Goal: Share content

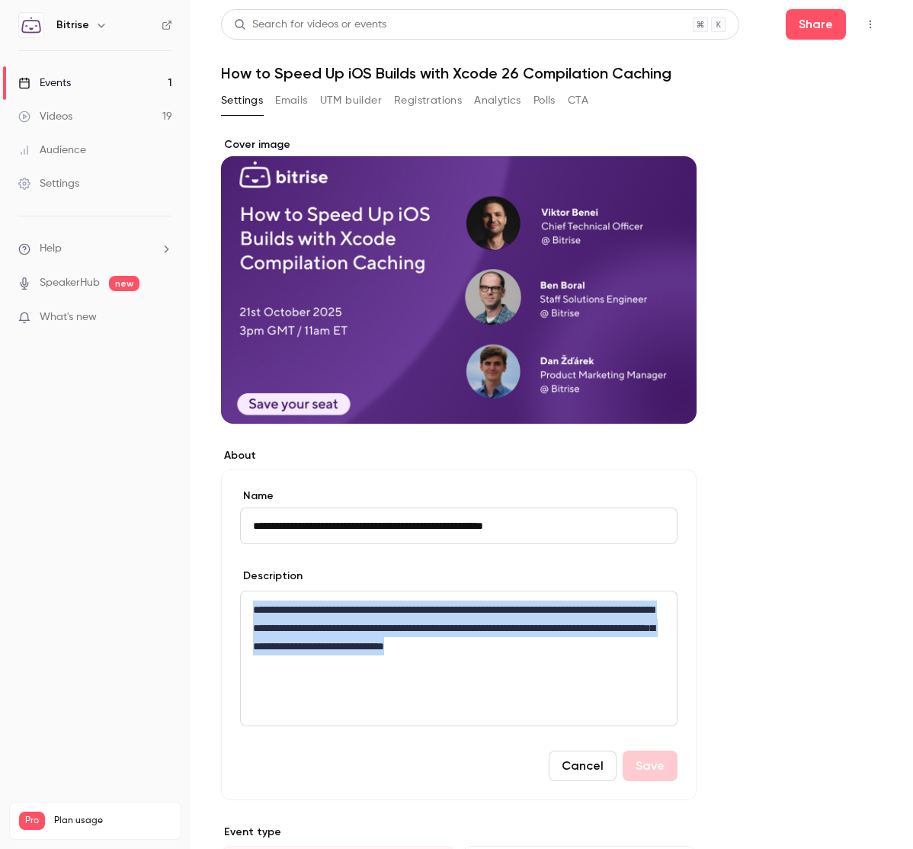
click at [814, 27] on button "Share" at bounding box center [816, 24] width 60 height 30
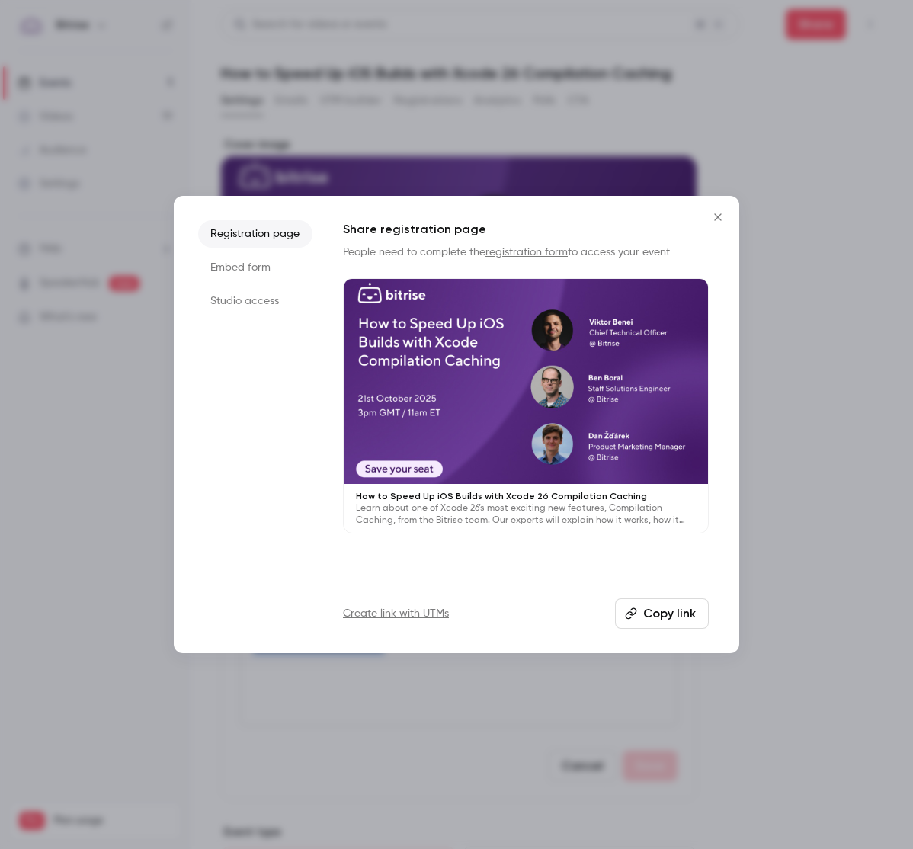
click at [678, 610] on button "Copy link" at bounding box center [662, 613] width 94 height 30
click at [824, 486] on div at bounding box center [456, 424] width 913 height 849
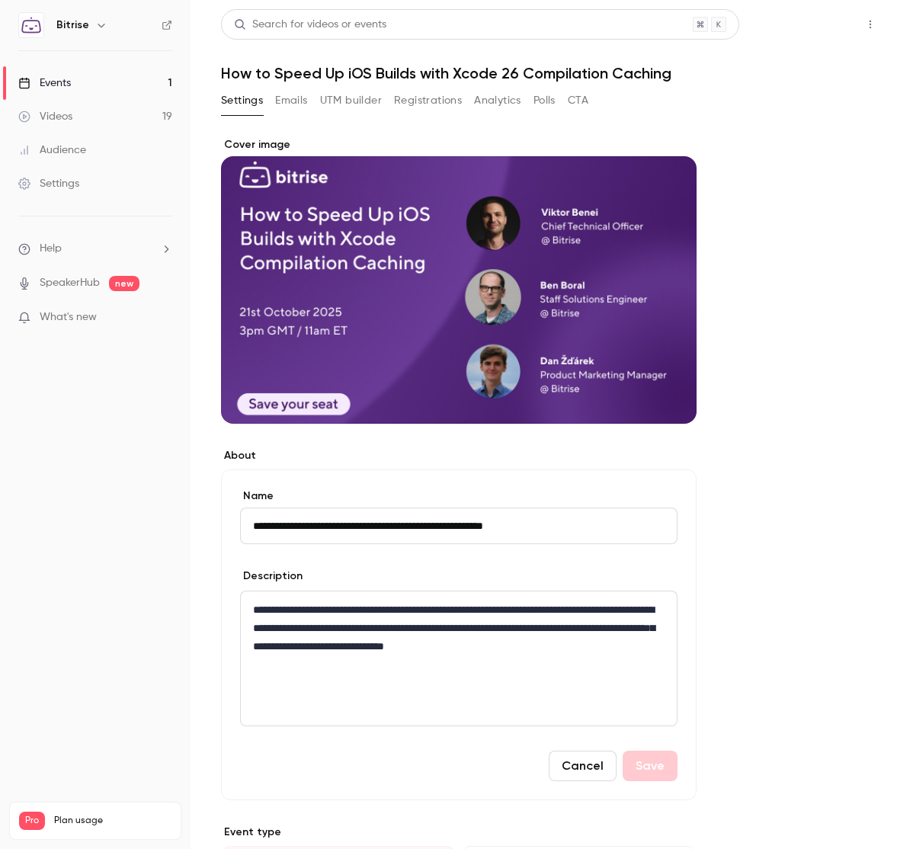
click at [814, 23] on button "Share" at bounding box center [816, 24] width 60 height 30
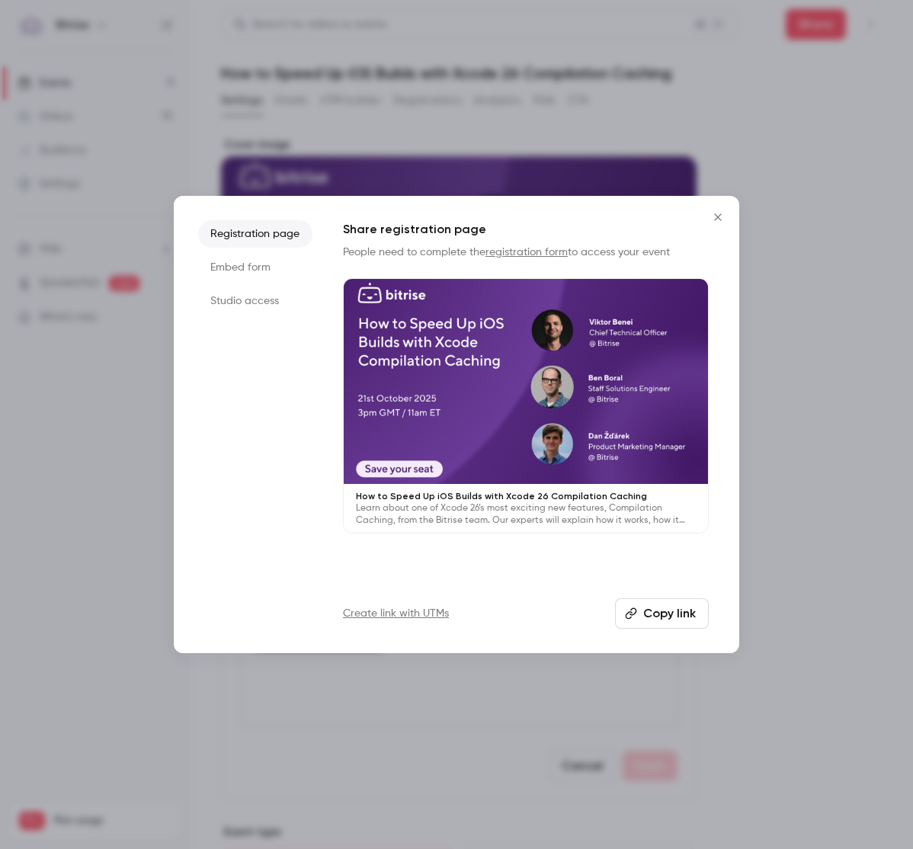
click at [667, 618] on button "Copy link" at bounding box center [662, 613] width 94 height 30
click at [860, 228] on div at bounding box center [456, 424] width 913 height 849
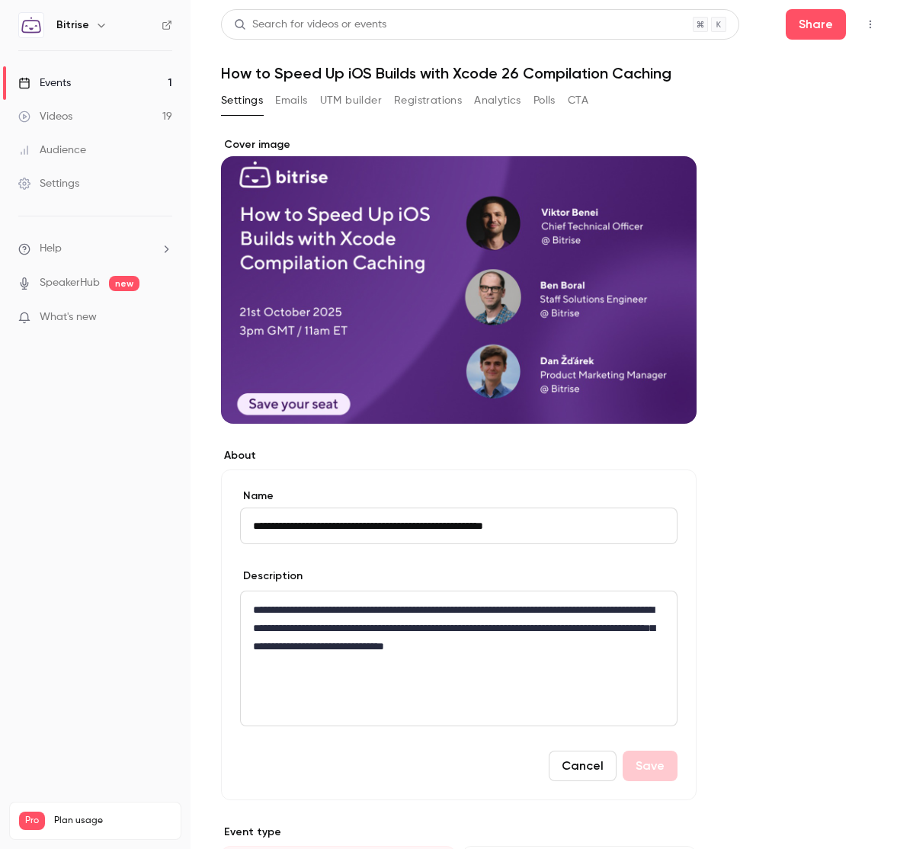
click at [773, 135] on div "**********" at bounding box center [551, 761] width 661 height 1285
click at [69, 114] on div "Videos" at bounding box center [45, 116] width 54 height 15
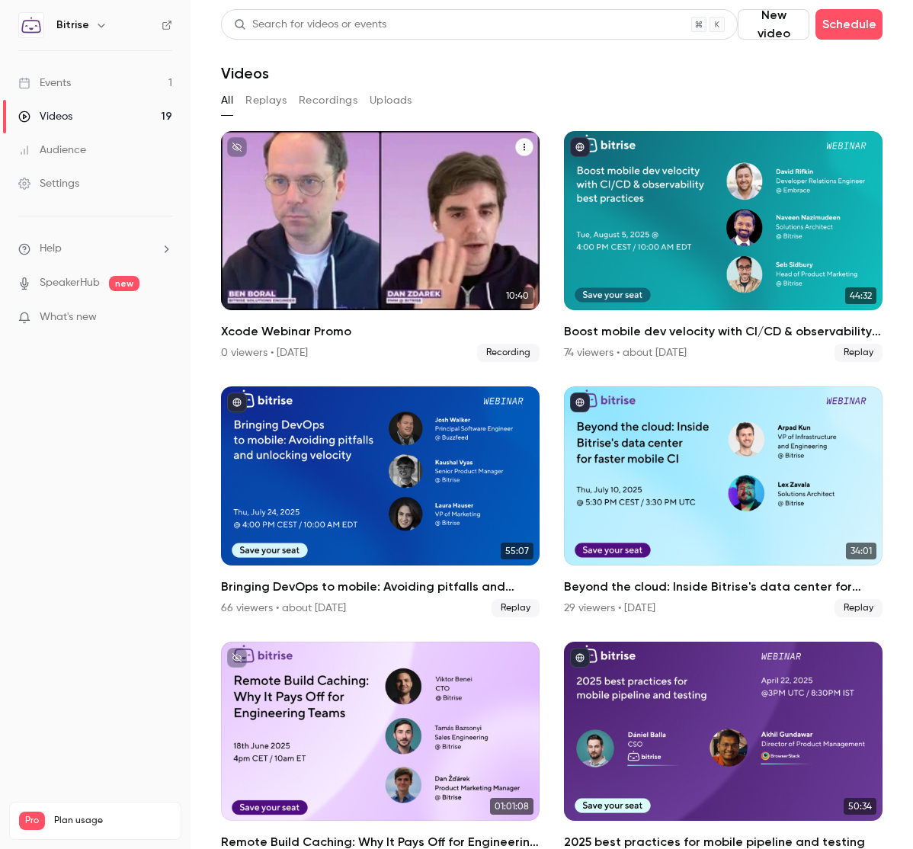
click at [306, 330] on h2 "Xcode Webinar Promo" at bounding box center [380, 331] width 318 height 18
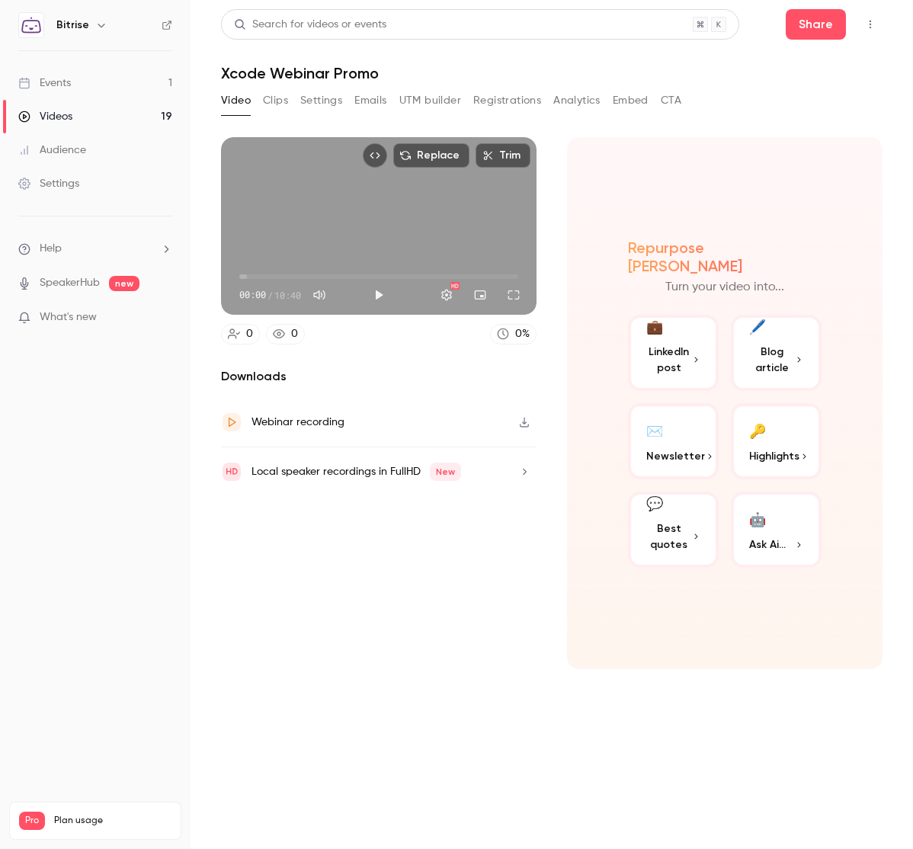
click at [292, 421] on div "Webinar recording" at bounding box center [297, 422] width 93 height 18
